Goal: Use online tool/utility: Utilize a website feature to perform a specific function

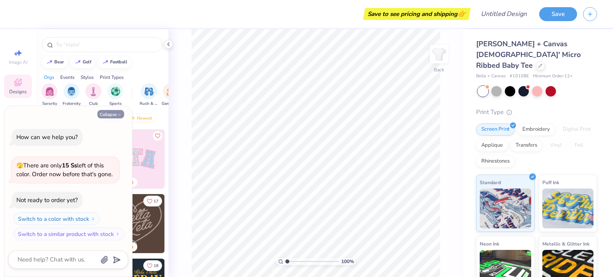
click at [122, 114] on button "Collapse" at bounding box center [110, 114] width 27 height 8
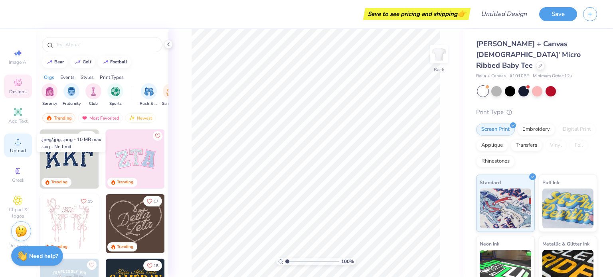
click at [18, 143] on circle at bounding box center [18, 144] width 4 height 4
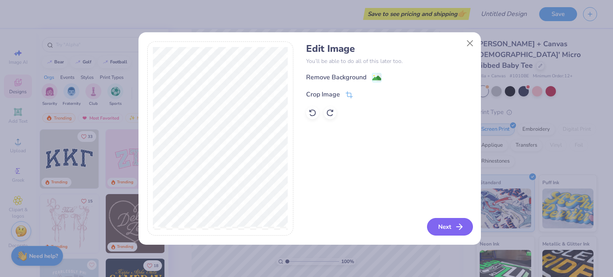
click at [436, 224] on button "Next" at bounding box center [450, 227] width 46 height 18
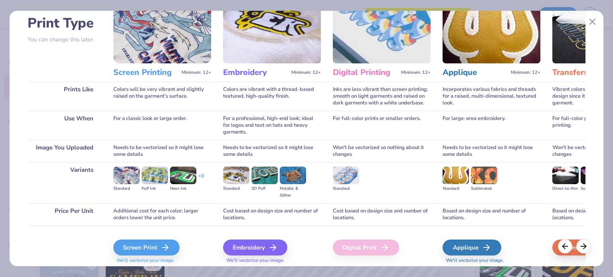
scroll to position [80, 0]
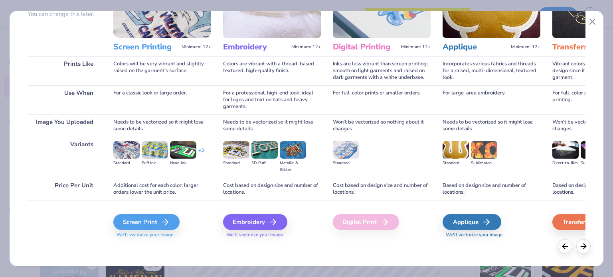
drag, startPoint x: 372, startPoint y: 174, endPoint x: 391, endPoint y: 170, distance: 19.2
click at [391, 170] on div "Standard" at bounding box center [382, 157] width 98 height 41
click at [330, 254] on div "Pick Your Print Type You can change this later. Prints Like Use When Image You …" at bounding box center [307, 137] width 594 height 260
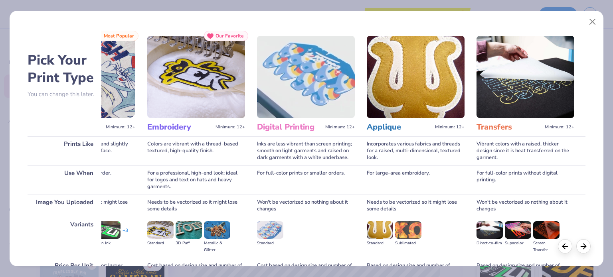
scroll to position [0, 75]
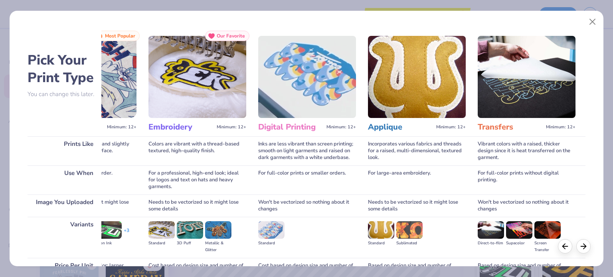
click at [429, 132] on h3 "Applique" at bounding box center [400, 127] width 65 height 10
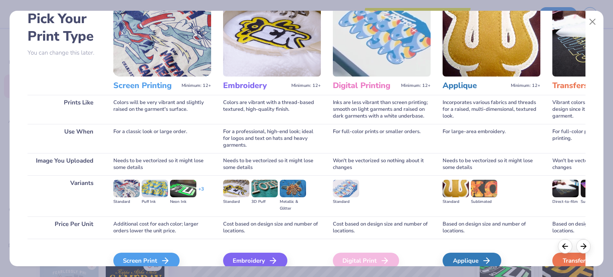
scroll to position [80, 0]
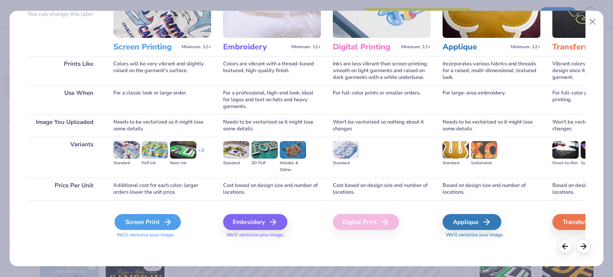
click at [158, 218] on div "Screen Print" at bounding box center [147, 222] width 66 height 16
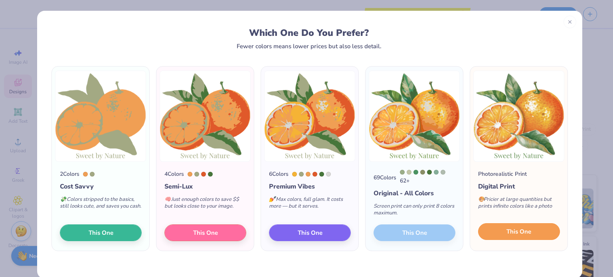
click at [500, 233] on button "This One" at bounding box center [519, 231] width 82 height 17
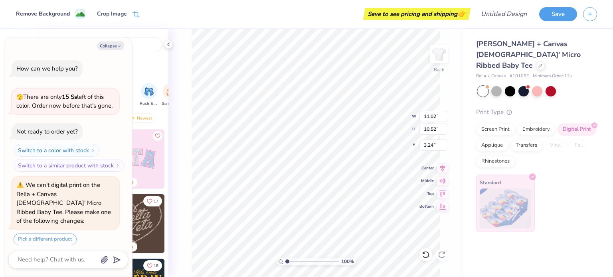
scroll to position [164, 0]
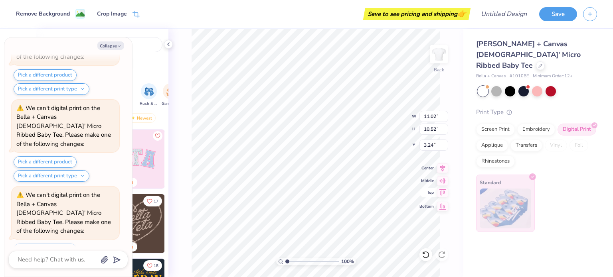
type textarea "x"
type input "0.50"
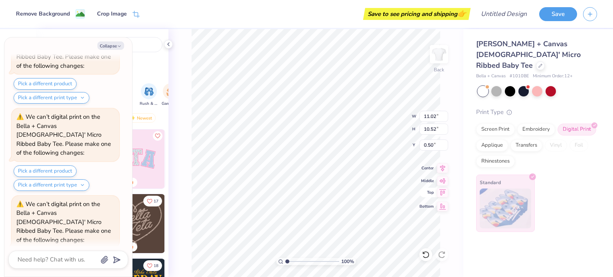
type textarea "x"
type input "4.31"
type input "4.11"
type input "6.90"
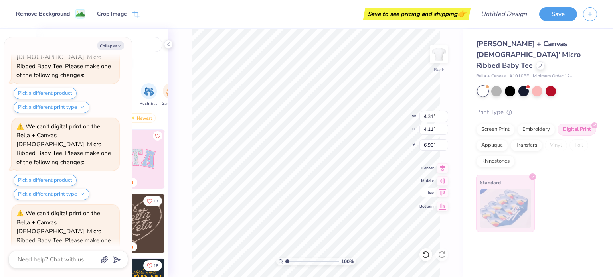
type textarea "x"
type input "3.00"
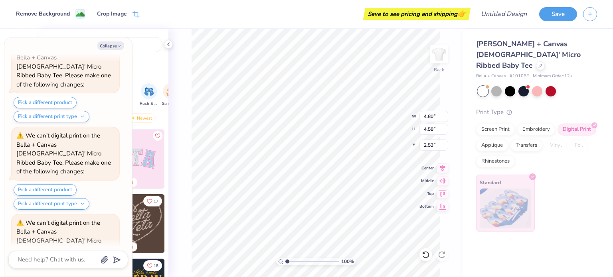
type textarea "x"
type input "4.80"
type input "4.58"
type input "2.53"
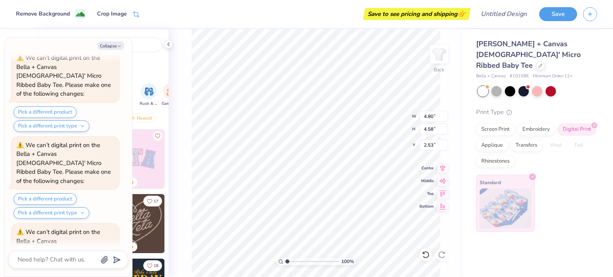
type textarea "x"
type input "2.73"
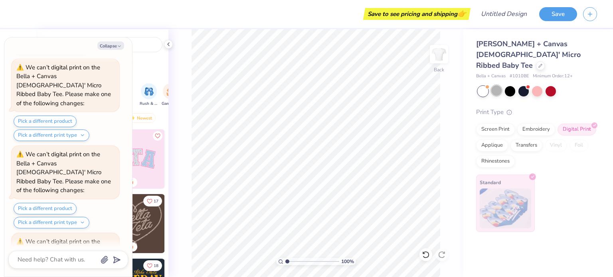
click at [497, 85] on div at bounding box center [496, 90] width 10 height 10
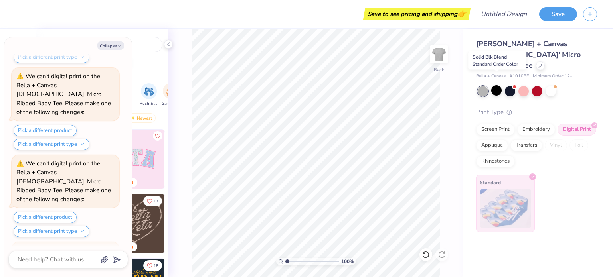
scroll to position [710, 0]
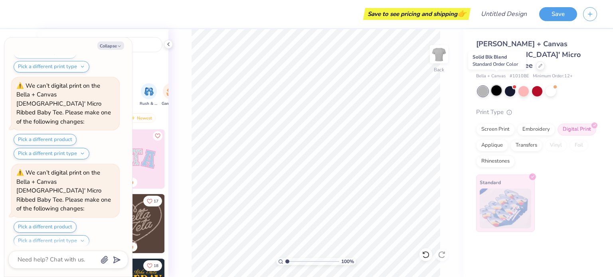
click at [500, 85] on div at bounding box center [496, 90] width 10 height 10
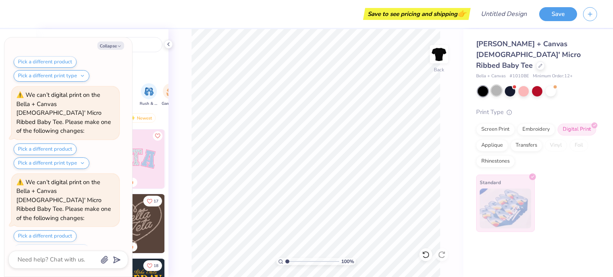
scroll to position [865, 0]
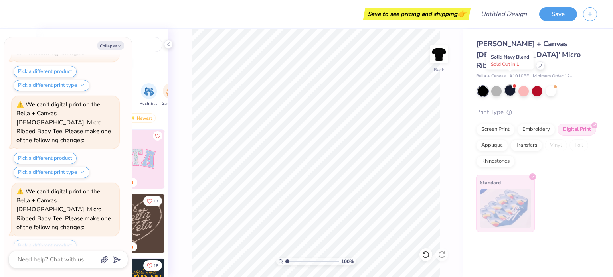
click at [513, 85] on div at bounding box center [510, 90] width 10 height 10
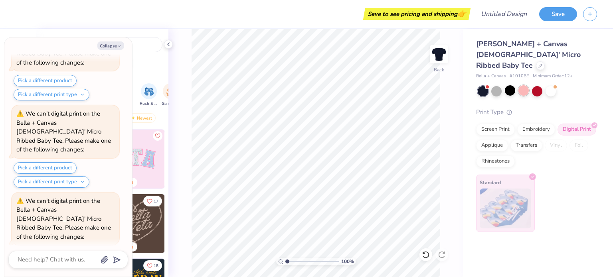
scroll to position [1134, 0]
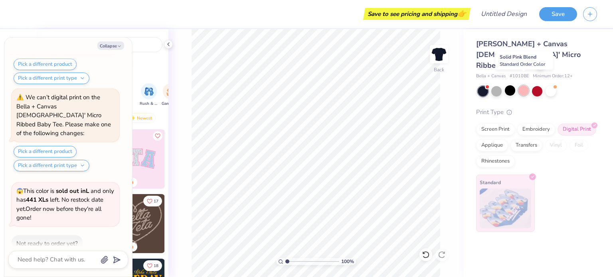
click at [522, 85] on div at bounding box center [523, 90] width 10 height 10
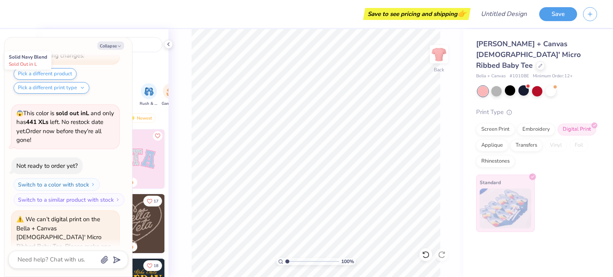
scroll to position [1289, 0]
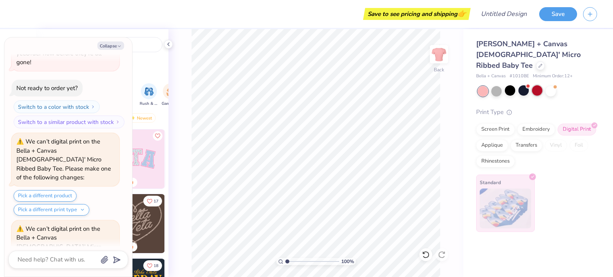
click at [533, 85] on div at bounding box center [537, 90] width 10 height 10
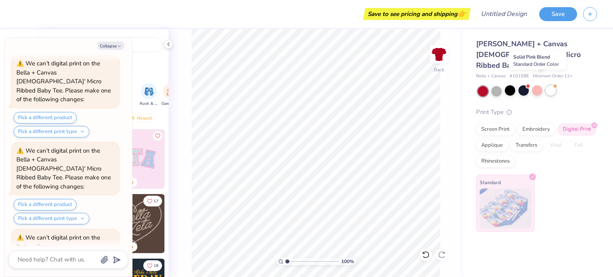
scroll to position [1445, 0]
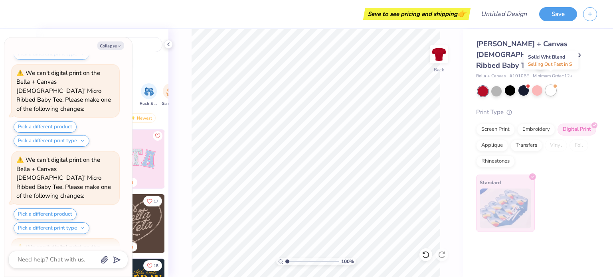
click at [551, 85] on div at bounding box center [550, 90] width 10 height 10
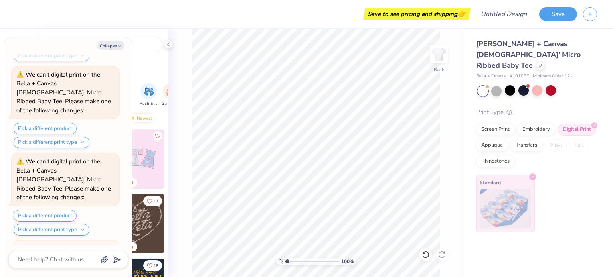
scroll to position [1696, 0]
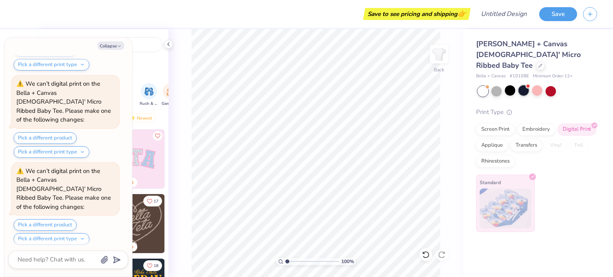
click at [521, 85] on div at bounding box center [523, 90] width 10 height 10
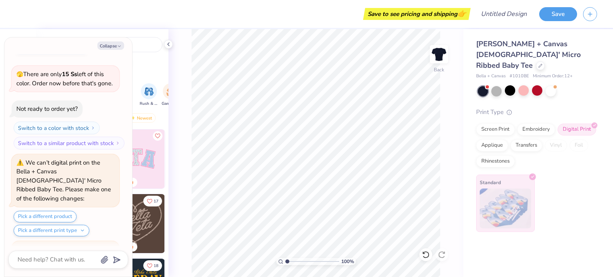
scroll to position [1964, 0]
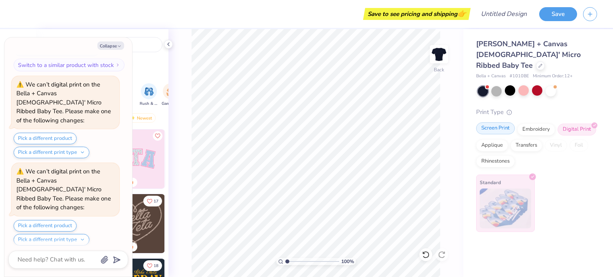
click at [506, 123] on div "Screen Print" at bounding box center [495, 128] width 39 height 12
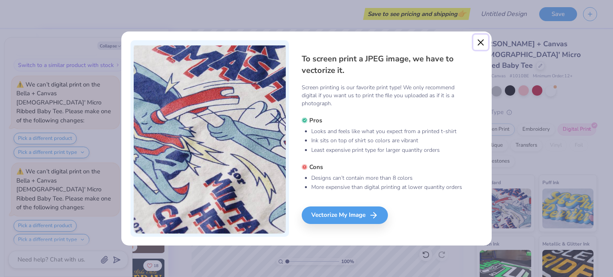
click at [477, 41] on button "Close" at bounding box center [480, 42] width 15 height 15
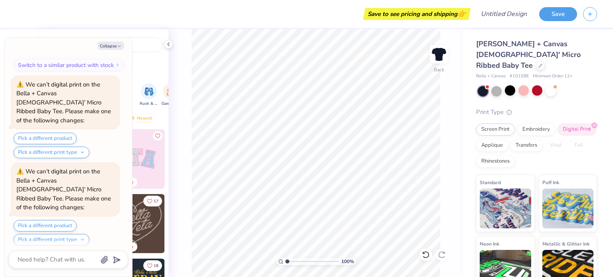
click at [557, 135] on div "Digital Print" at bounding box center [576, 130] width 39 height 12
click at [499, 124] on div "Screen Print" at bounding box center [495, 130] width 39 height 12
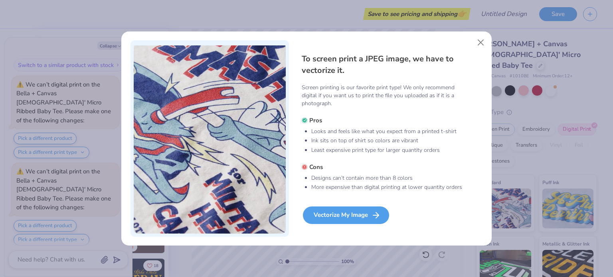
click at [336, 215] on div "Vectorize My Image" at bounding box center [346, 216] width 86 height 18
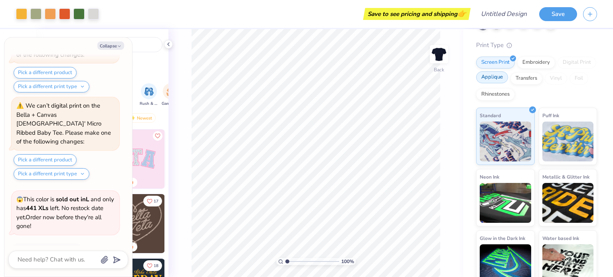
scroll to position [27, 0]
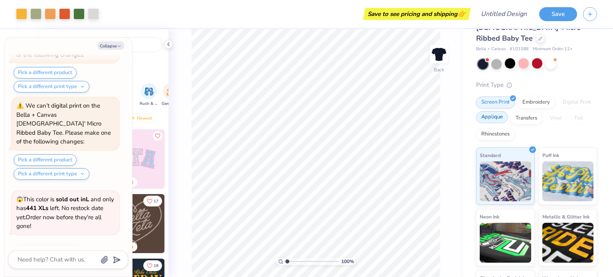
click at [508, 111] on div "Applique" at bounding box center [492, 117] width 32 height 12
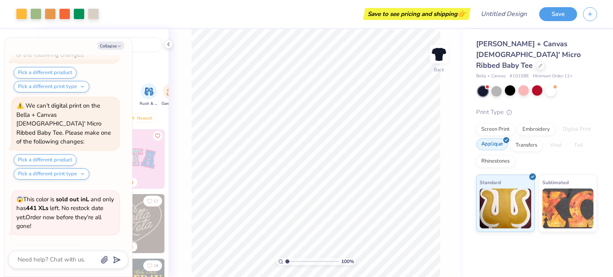
scroll to position [0, 0]
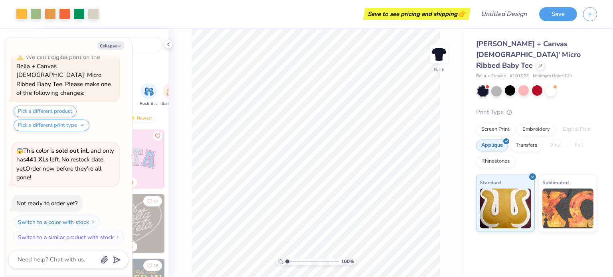
click at [567, 124] on div "Digital Print" at bounding box center [576, 130] width 39 height 12
click at [543, 122] on div "Embroidery" at bounding box center [536, 128] width 38 height 12
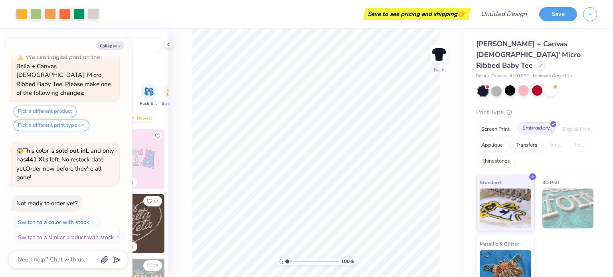
scroll to position [2128, 0]
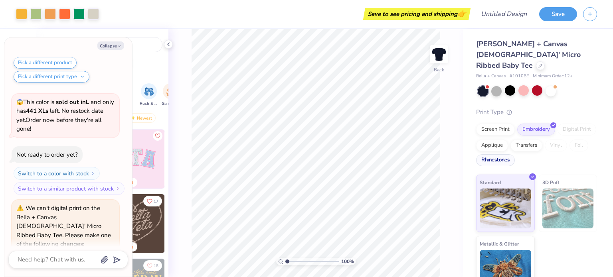
click at [515, 154] on div "Rhinestones" at bounding box center [495, 160] width 39 height 12
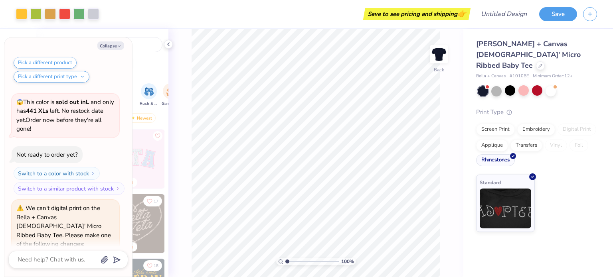
scroll to position [2176, 0]
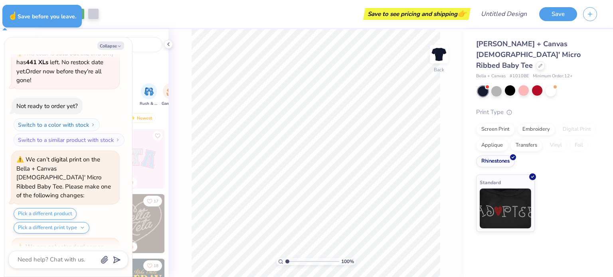
type textarea "x"
